Goal: Find contact information: Obtain details needed to contact an individual or organization

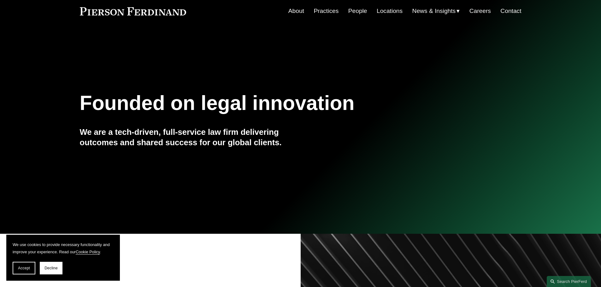
scroll to position [32, 0]
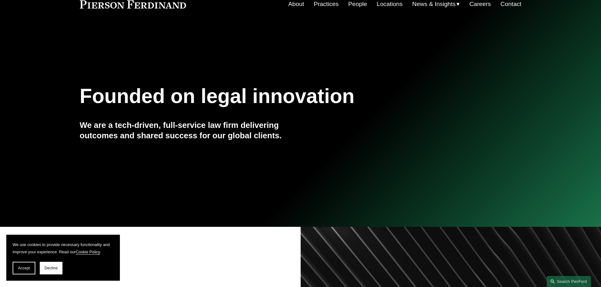
click at [513, 4] on link "Contact" at bounding box center [510, 4] width 21 height 12
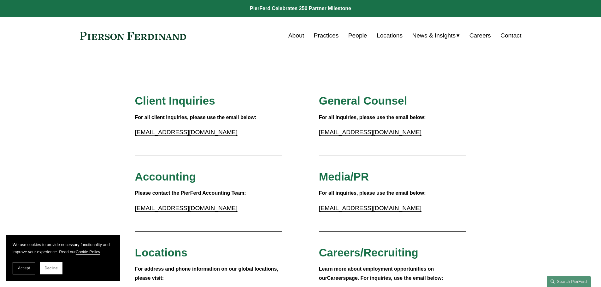
click at [351, 35] on link "People" at bounding box center [357, 36] width 19 height 12
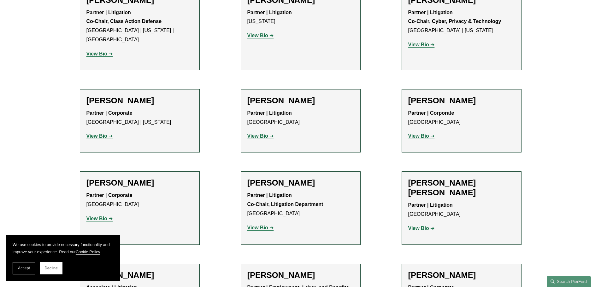
scroll to position [5582, 0]
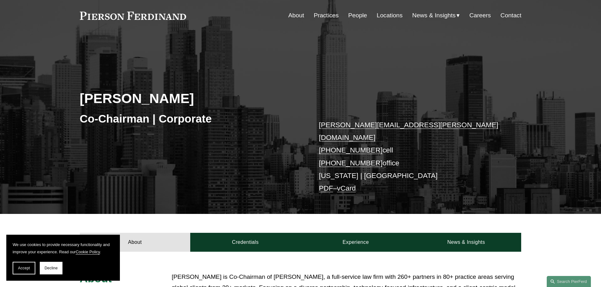
scroll to position [32, 0]
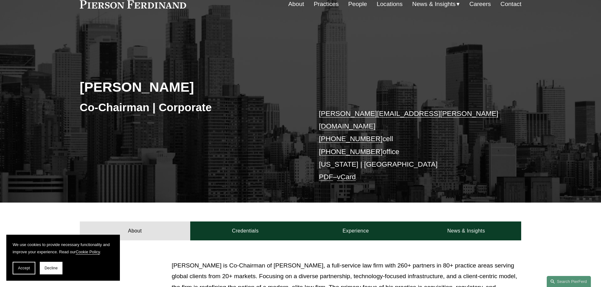
drag, startPoint x: 429, startPoint y: 113, endPoint x: 420, endPoint y: 113, distance: 8.8
click at [420, 113] on p "michael.pierson@pierferd.com +1.202.445.3779 cell +1.332.236.8074 office New Yo…" at bounding box center [411, 146] width 184 height 76
drag, startPoint x: 314, startPoint y: 108, endPoint x: 393, endPoint y: 140, distance: 84.6
click at [393, 140] on div "Michael Pierson Co-Chairman | Corporate michael.pierson@pierferd.com +1.202.445…" at bounding box center [300, 122] width 601 height 162
copy p "michael.pierson@pierferd.com +1.202.445.3779 cell +1.332.236.8074 office"
